Goal: Task Accomplishment & Management: Manage account settings

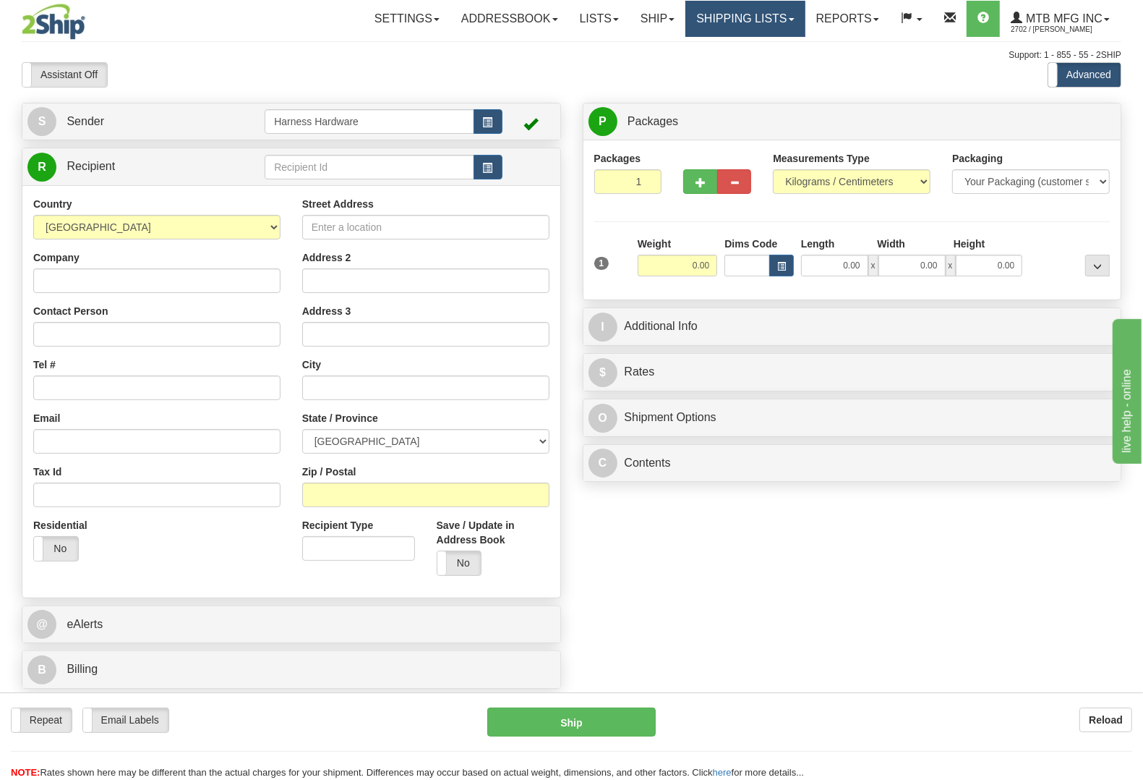
click at [725, 14] on link "Shipping lists" at bounding box center [745, 19] width 119 height 36
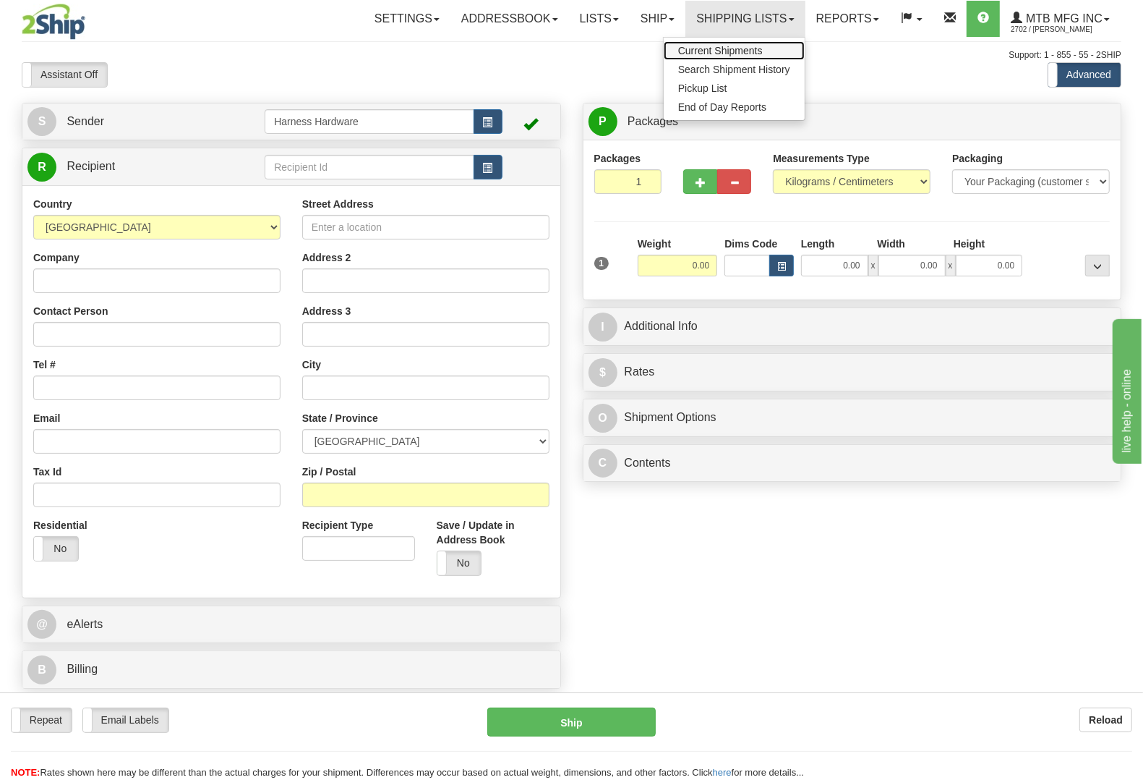
click at [724, 48] on span "Current Shipments" at bounding box center [720, 51] width 85 height 12
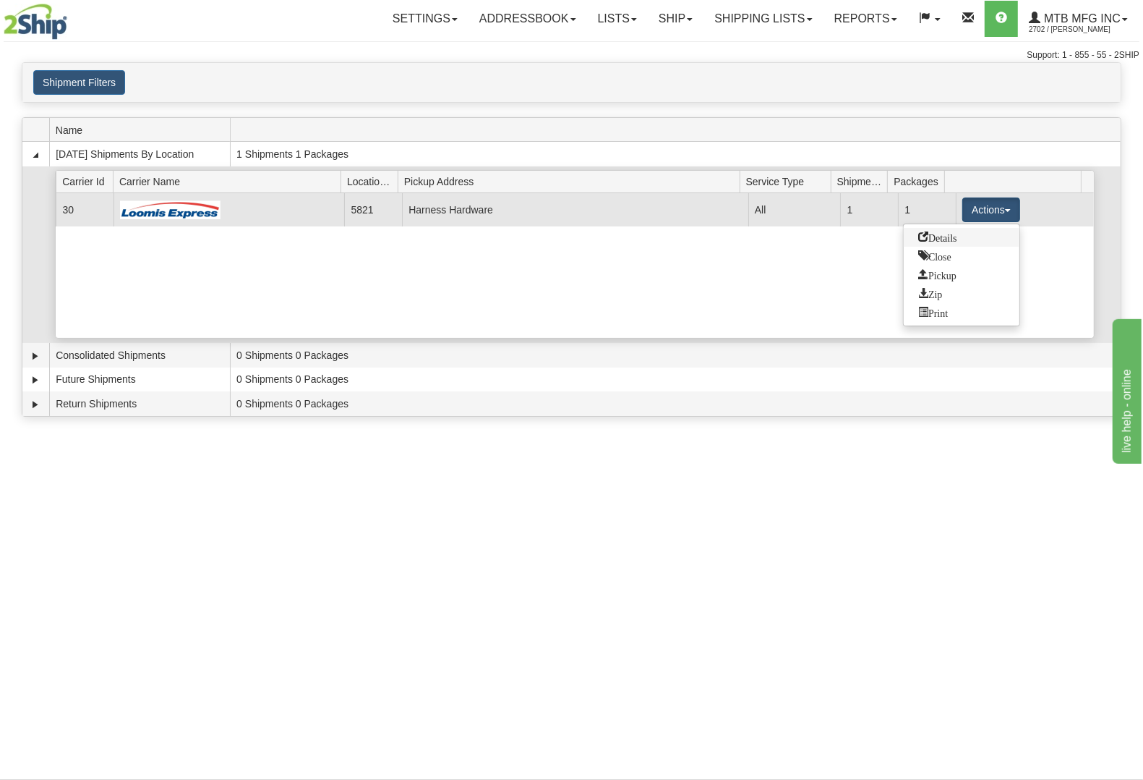
click at [953, 244] on link "Details" at bounding box center [962, 237] width 116 height 19
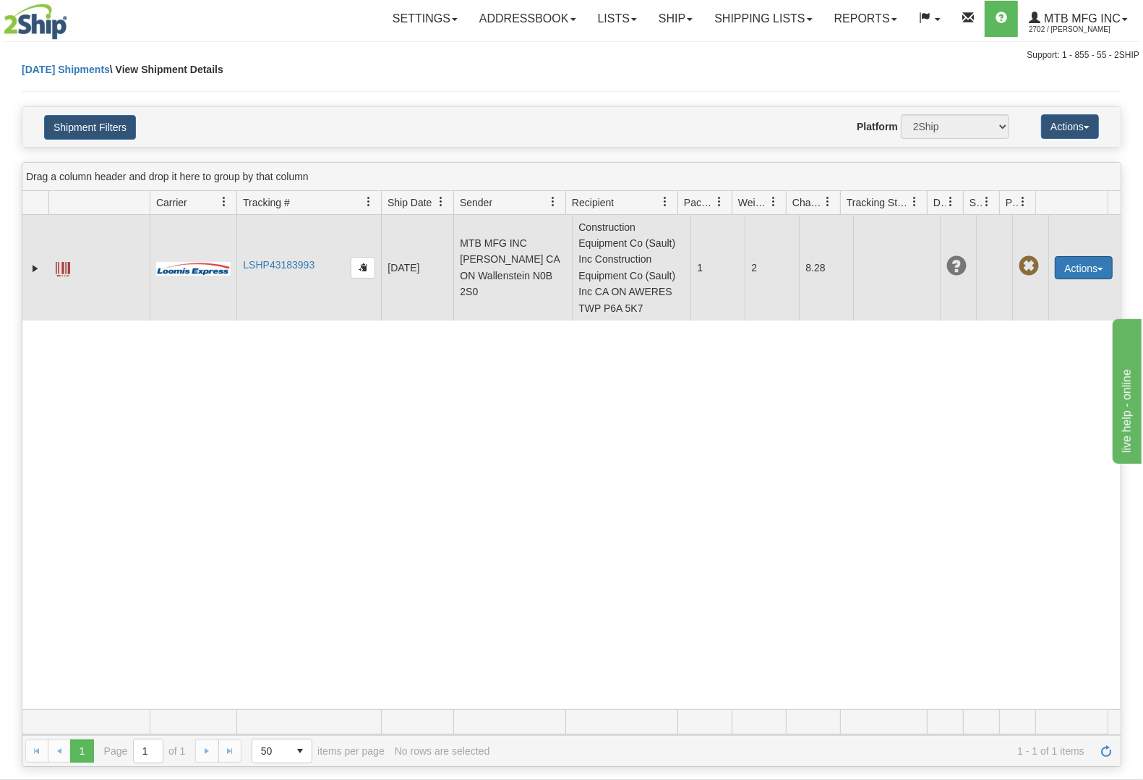
click at [1087, 262] on button "Actions" at bounding box center [1084, 267] width 58 height 23
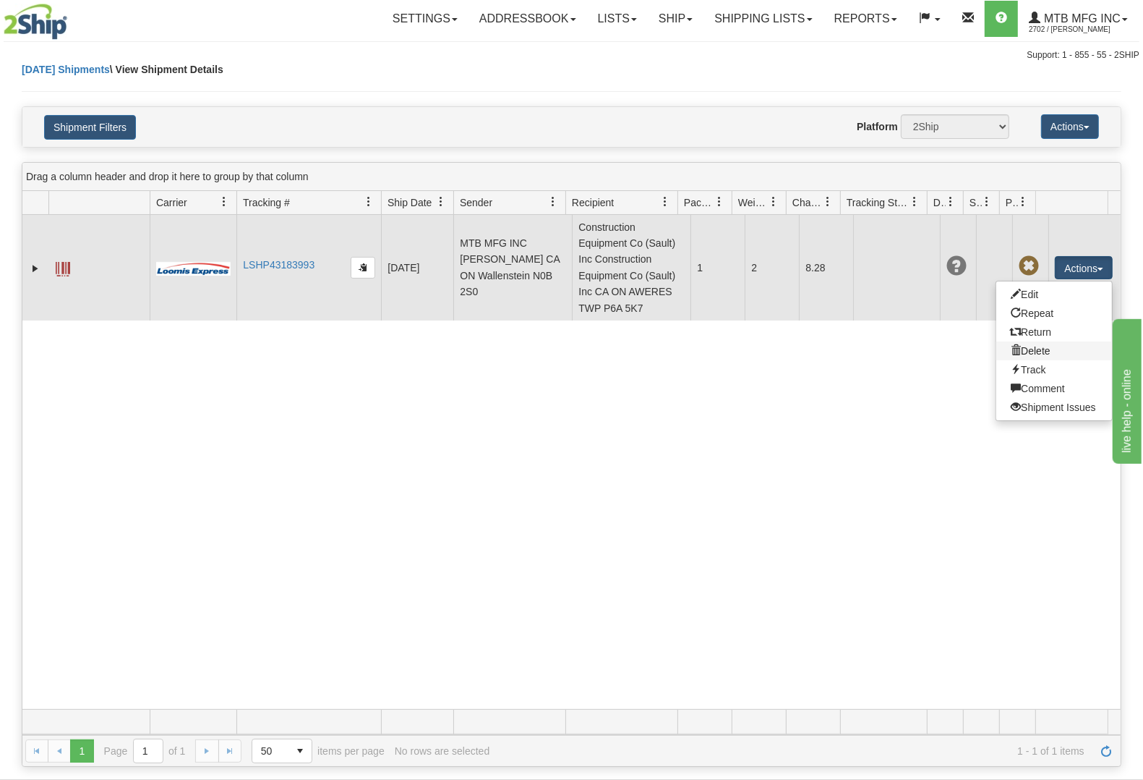
click at [1036, 351] on link "Delete" at bounding box center [1055, 350] width 116 height 19
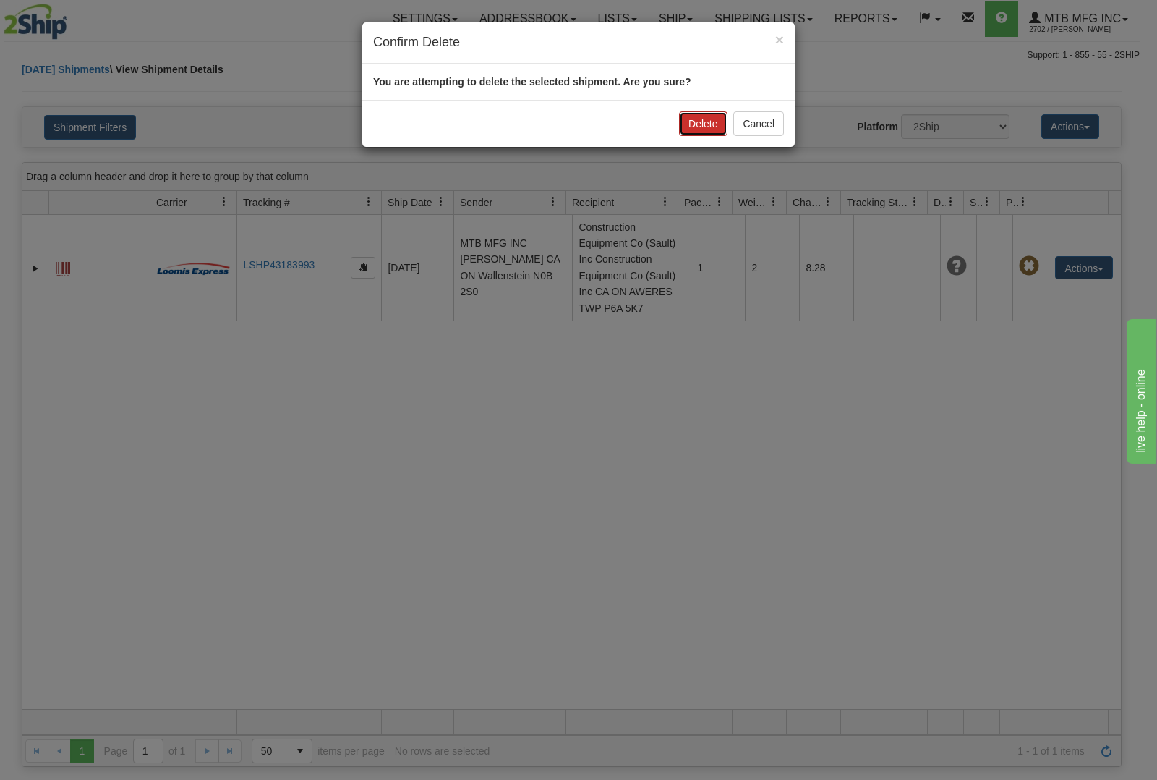
click at [706, 116] on button "Delete" at bounding box center [703, 123] width 48 height 25
